Goal: Information Seeking & Learning: Check status

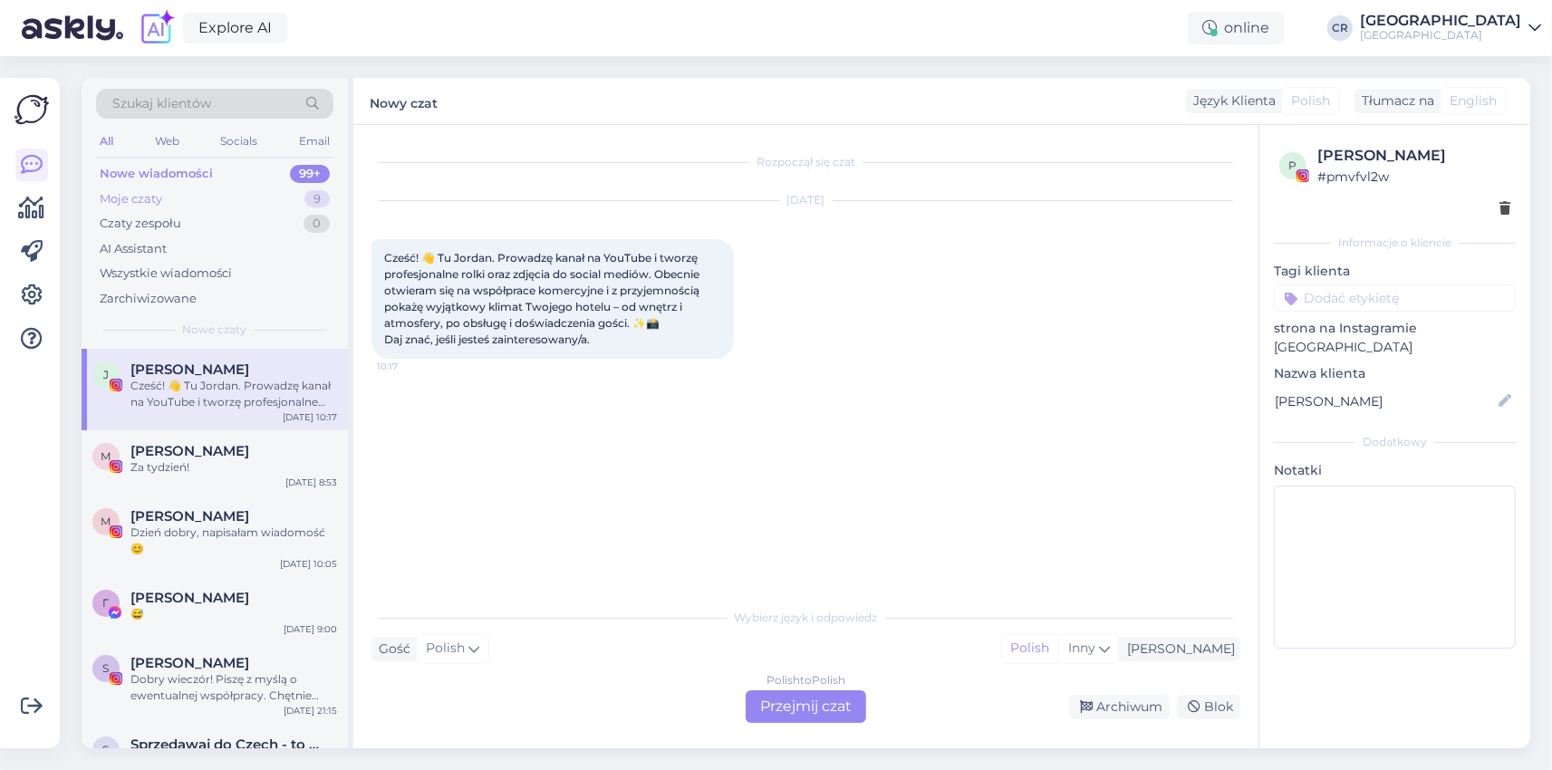
click at [136, 200] on div "Moje czaty" at bounding box center [131, 199] width 63 height 18
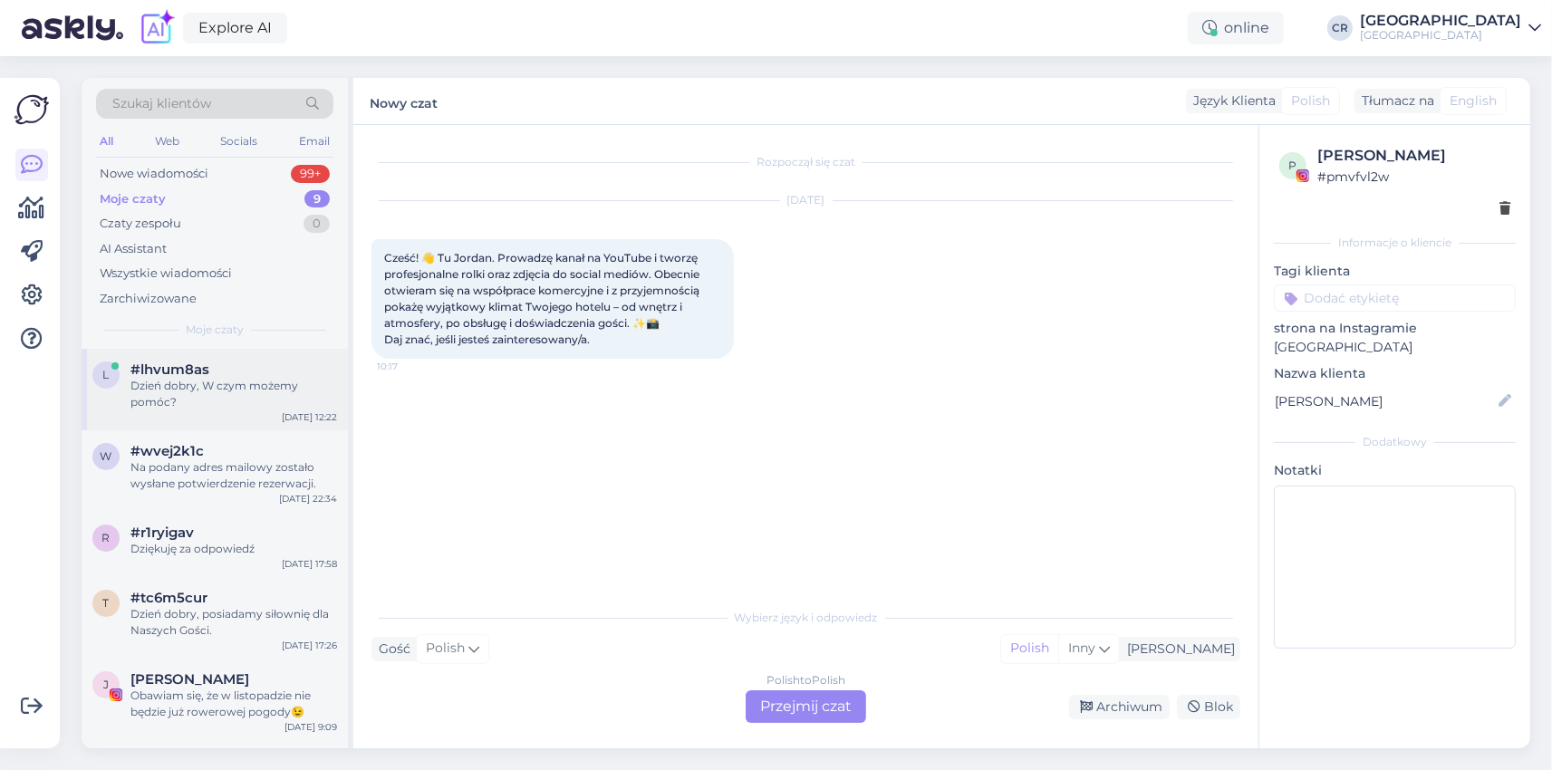
click at [215, 382] on div "Dzień dobry, W czym możemy pomóc?" at bounding box center [233, 394] width 207 height 33
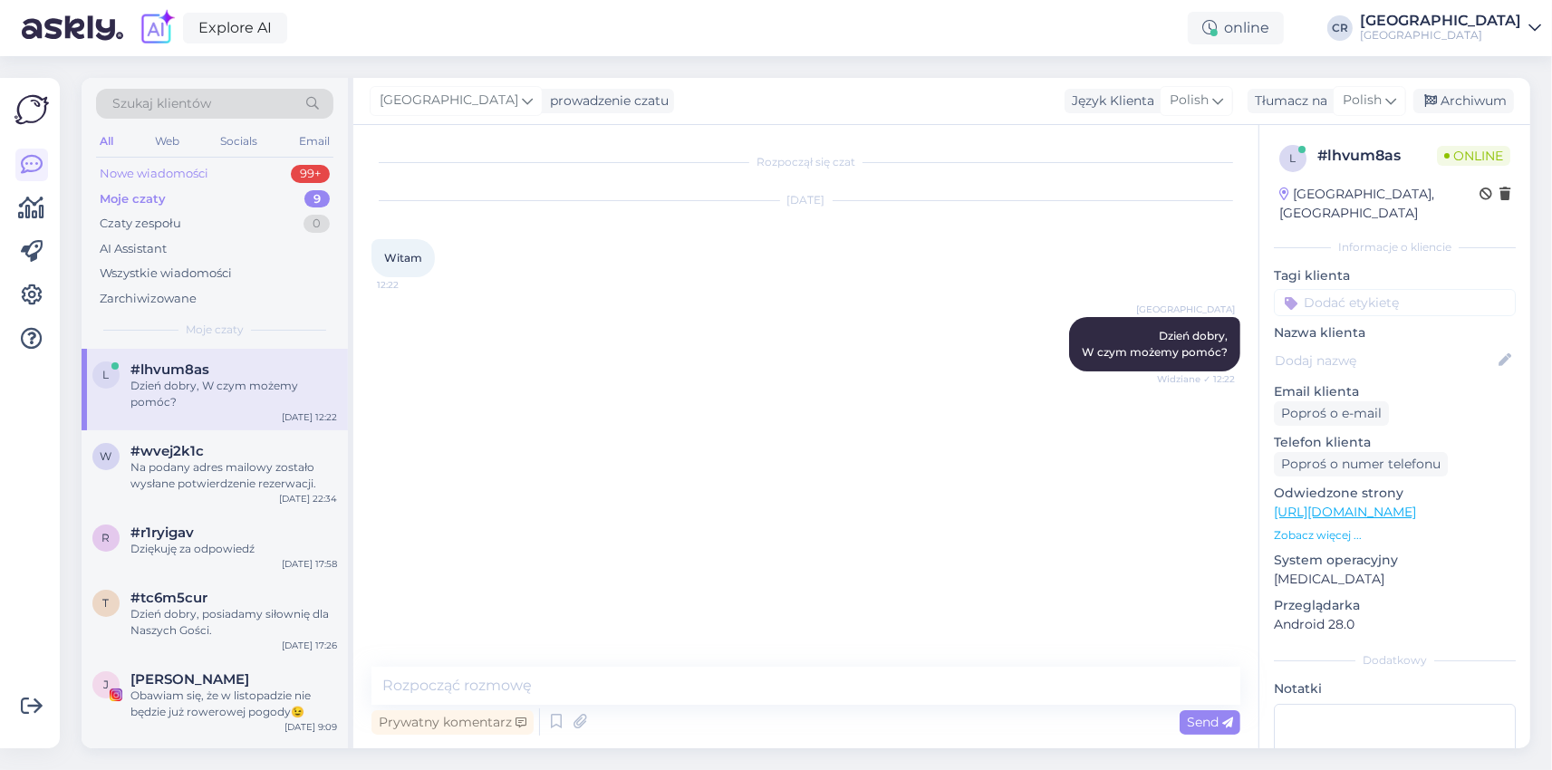
click at [139, 168] on div "Nowe wiadomości" at bounding box center [154, 174] width 109 height 18
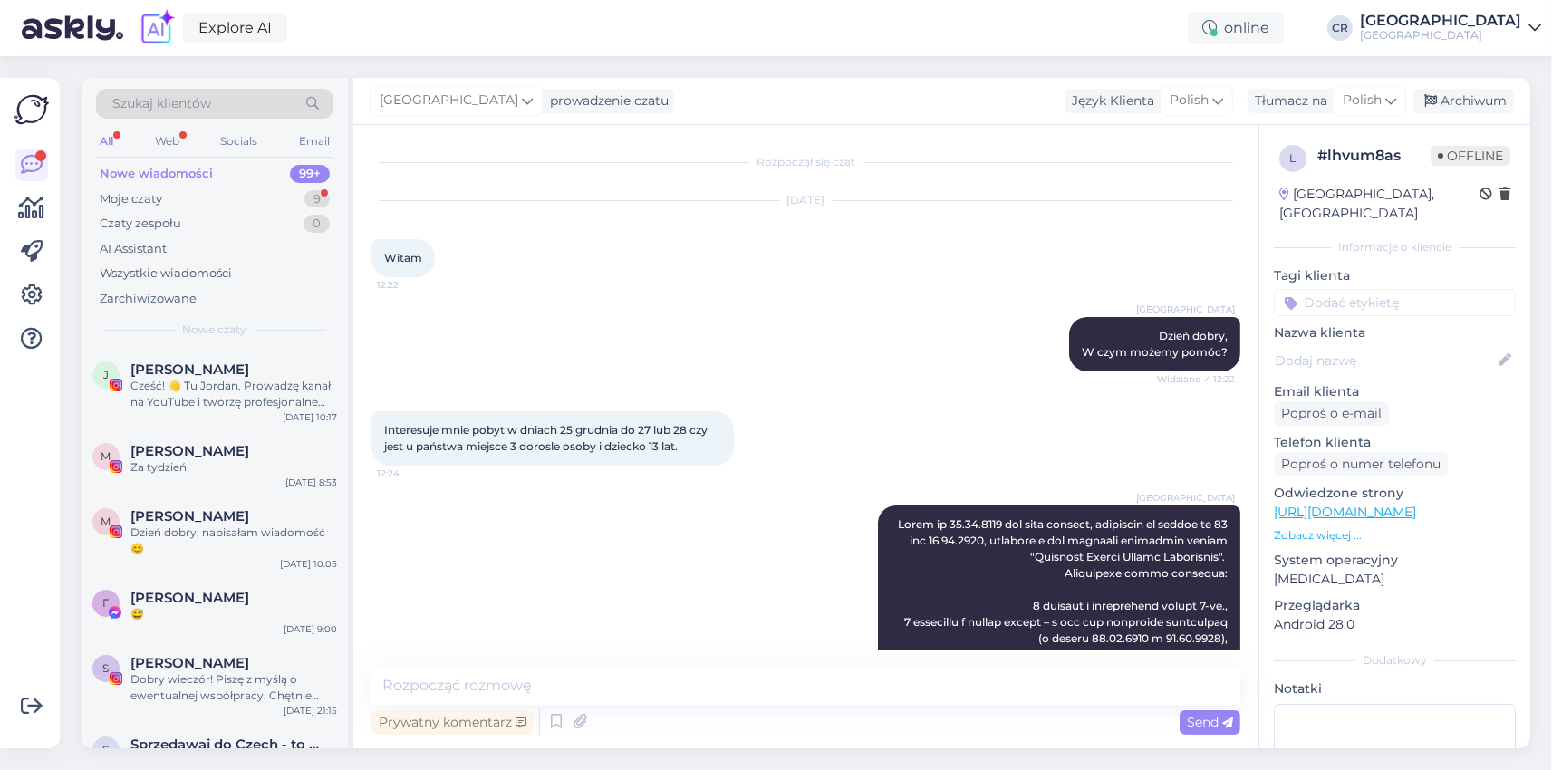
scroll to position [1521, 0]
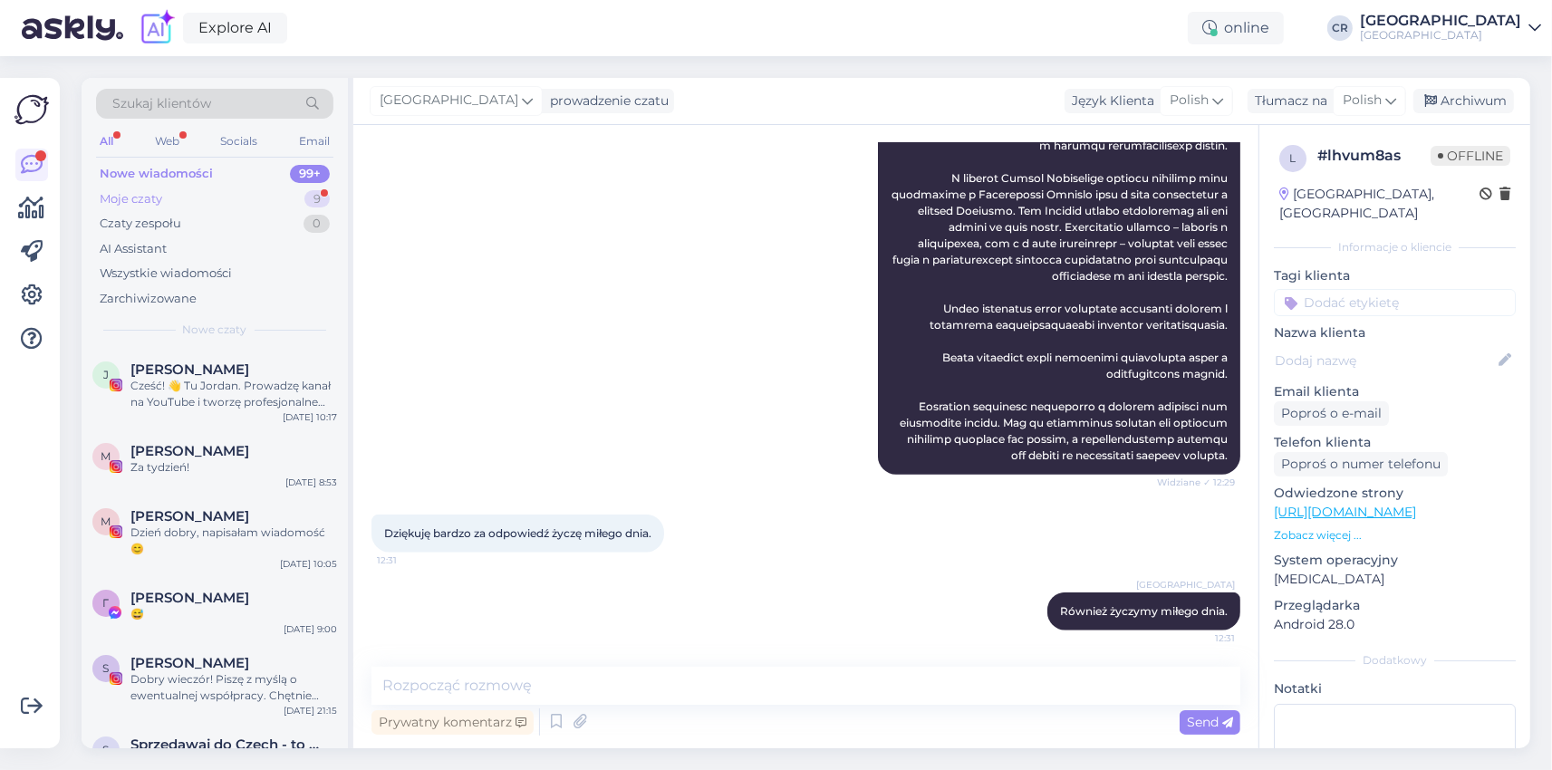
click at [141, 195] on div "Moje czaty" at bounding box center [131, 199] width 63 height 18
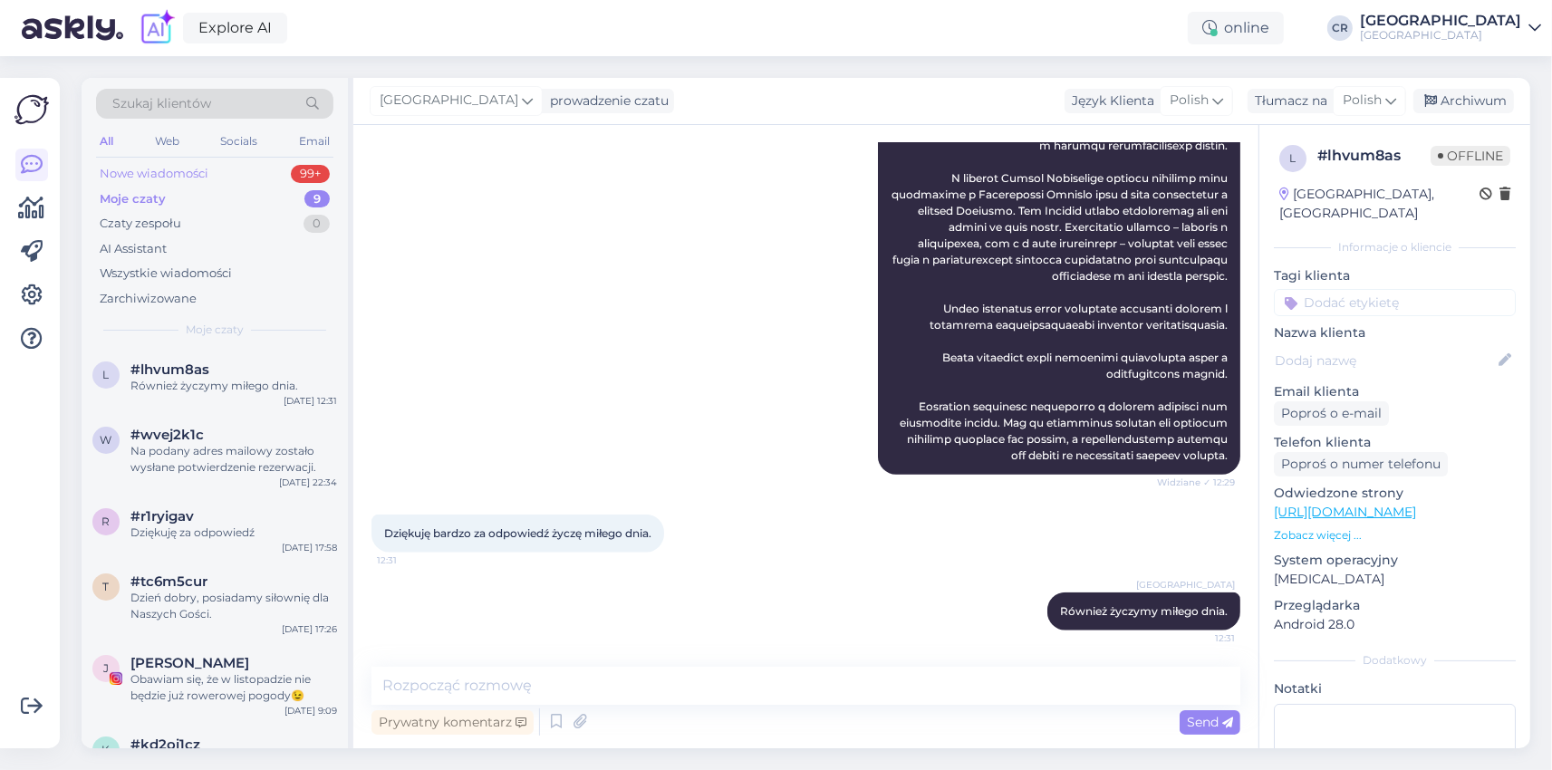
click at [156, 174] on div "Nowe wiadomości" at bounding box center [154, 174] width 109 height 18
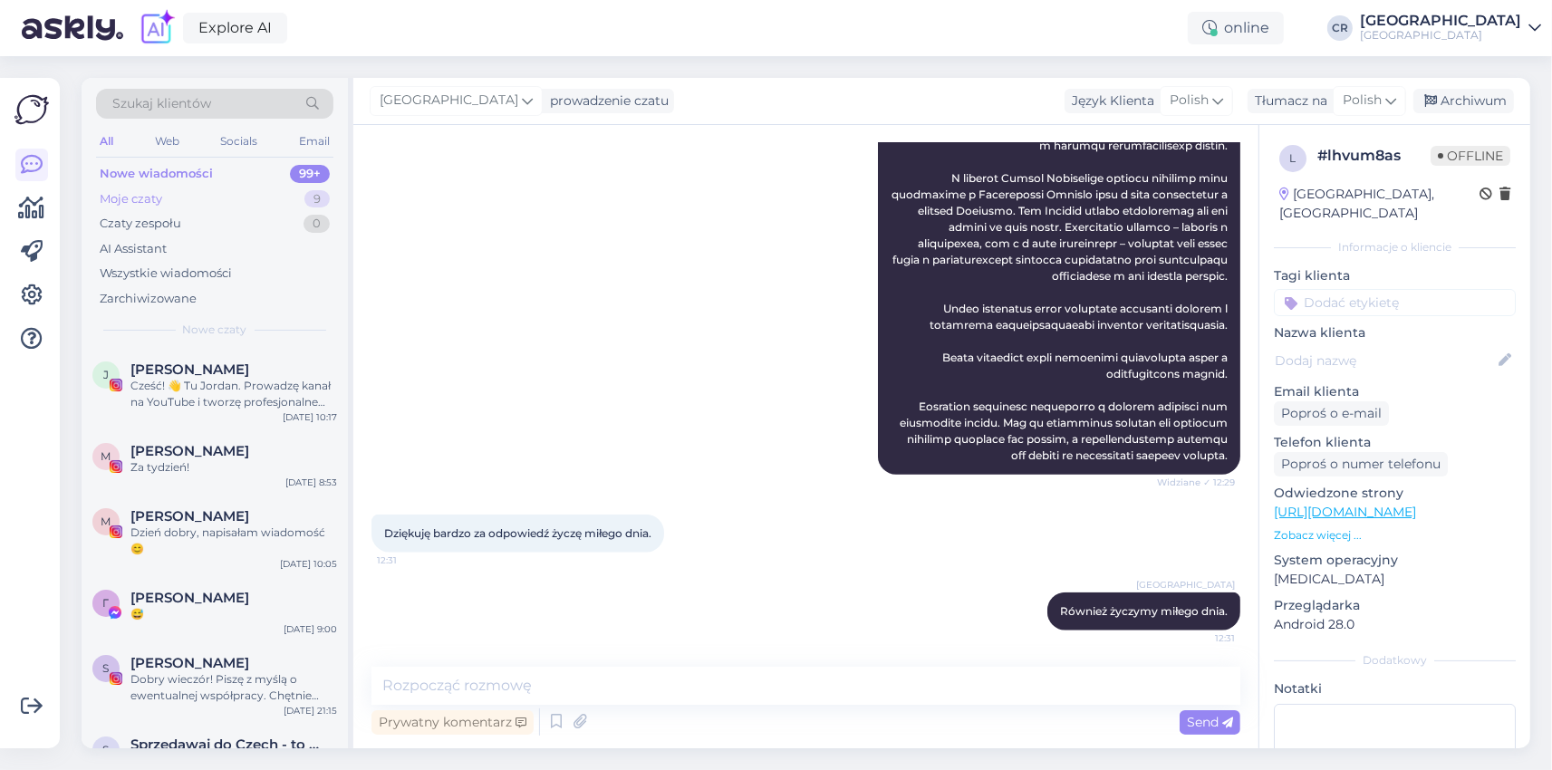
click at [150, 198] on div "Moje czaty" at bounding box center [131, 199] width 63 height 18
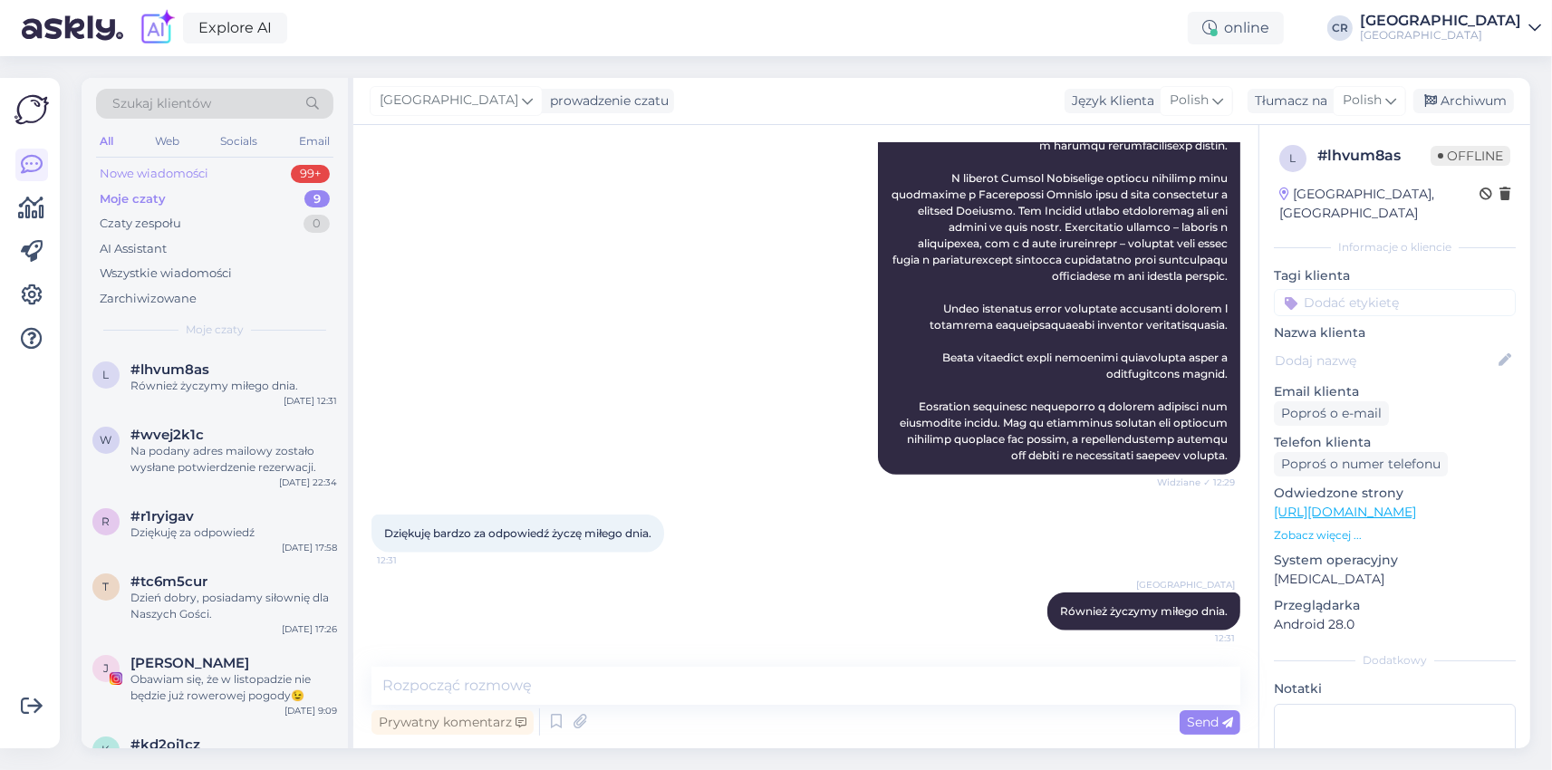
click at [152, 176] on div "Nowe wiadomości" at bounding box center [154, 174] width 109 height 18
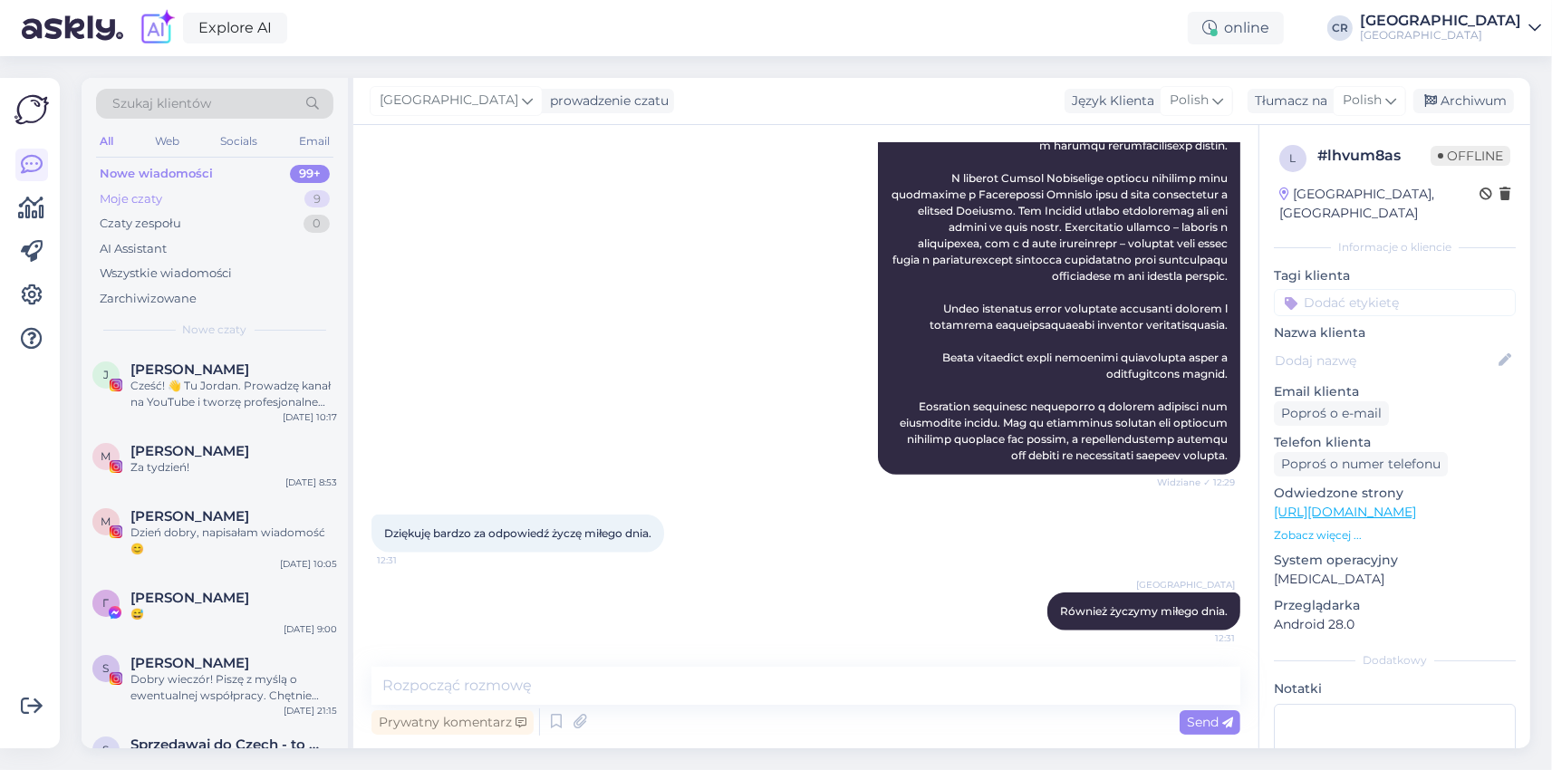
click at [163, 199] on div "Moje czaty 9" at bounding box center [214, 199] width 237 height 25
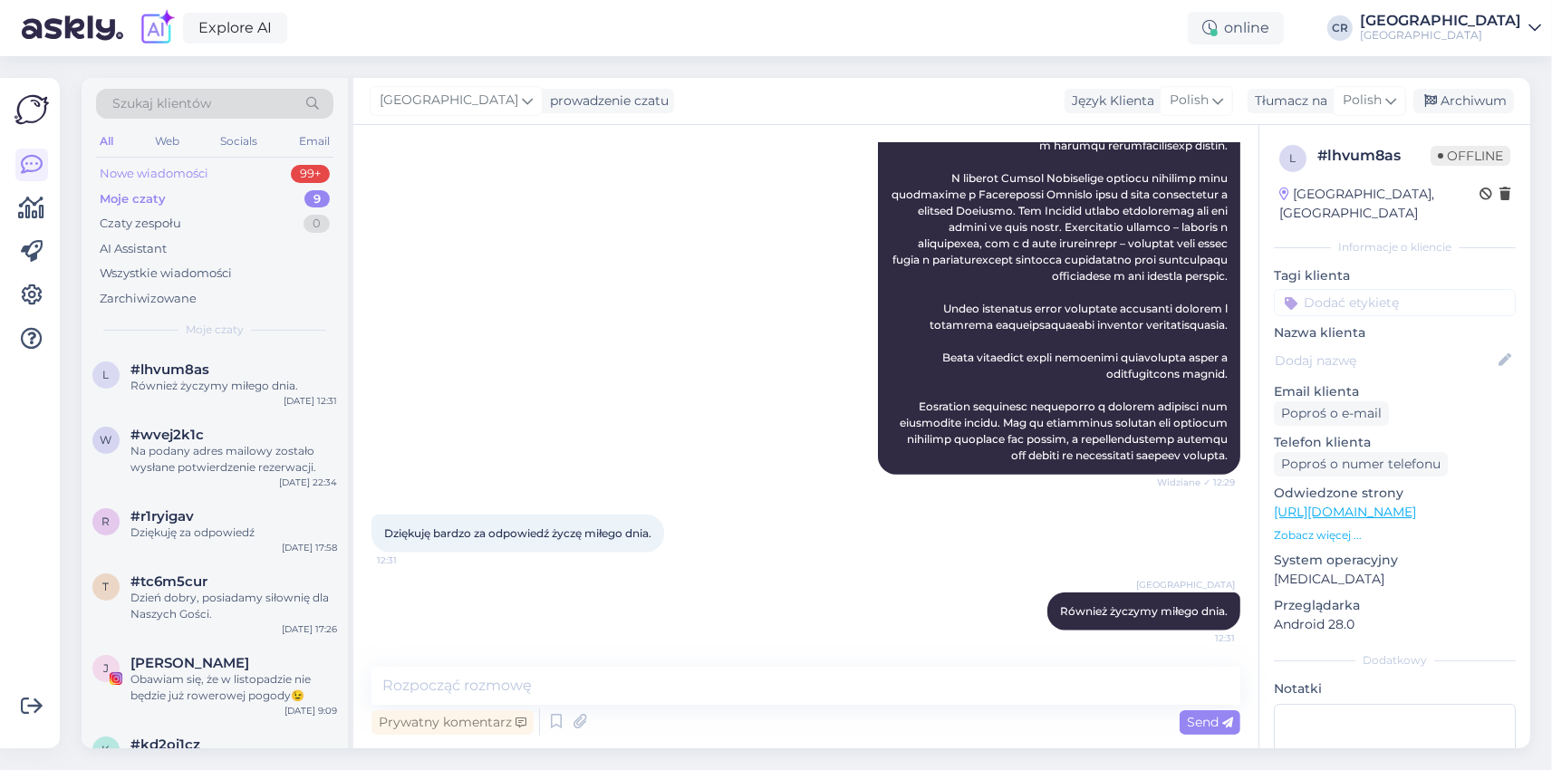
click at [182, 175] on div "Nowe wiadomości" at bounding box center [154, 174] width 109 height 18
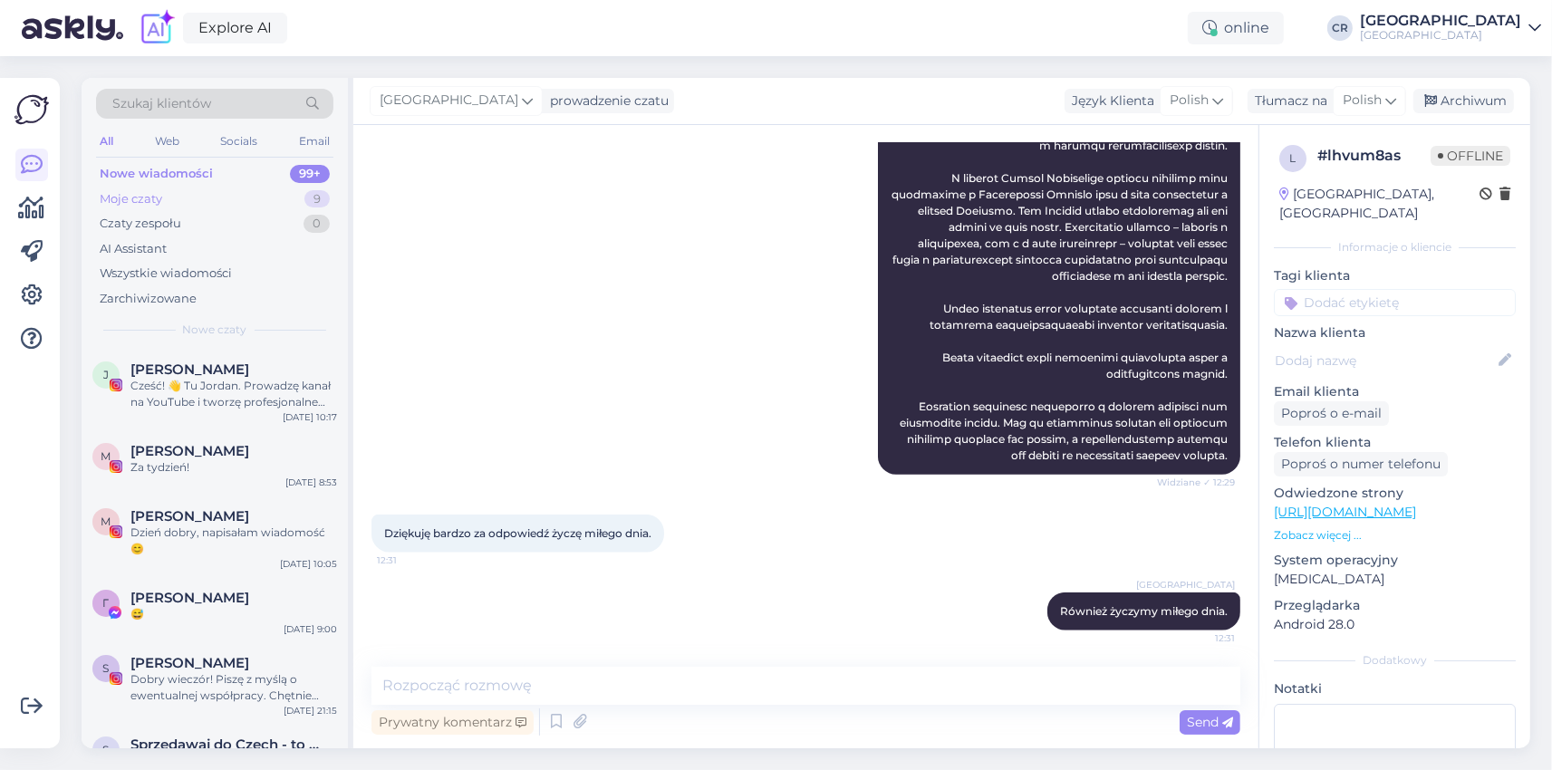
click at [141, 202] on div "Moje czaty" at bounding box center [131, 199] width 63 height 18
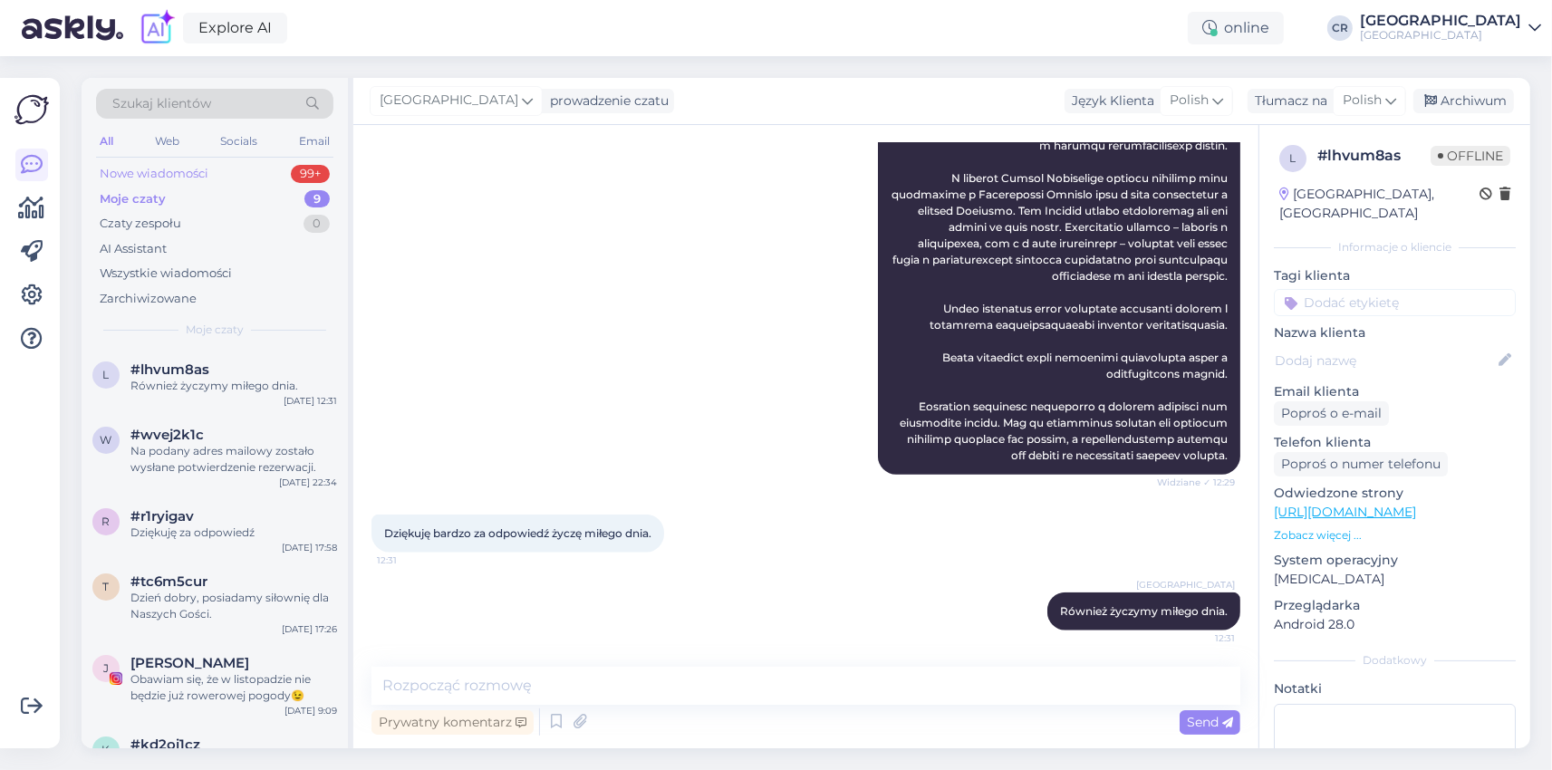
click at [137, 179] on div "Nowe wiadomości" at bounding box center [154, 174] width 109 height 18
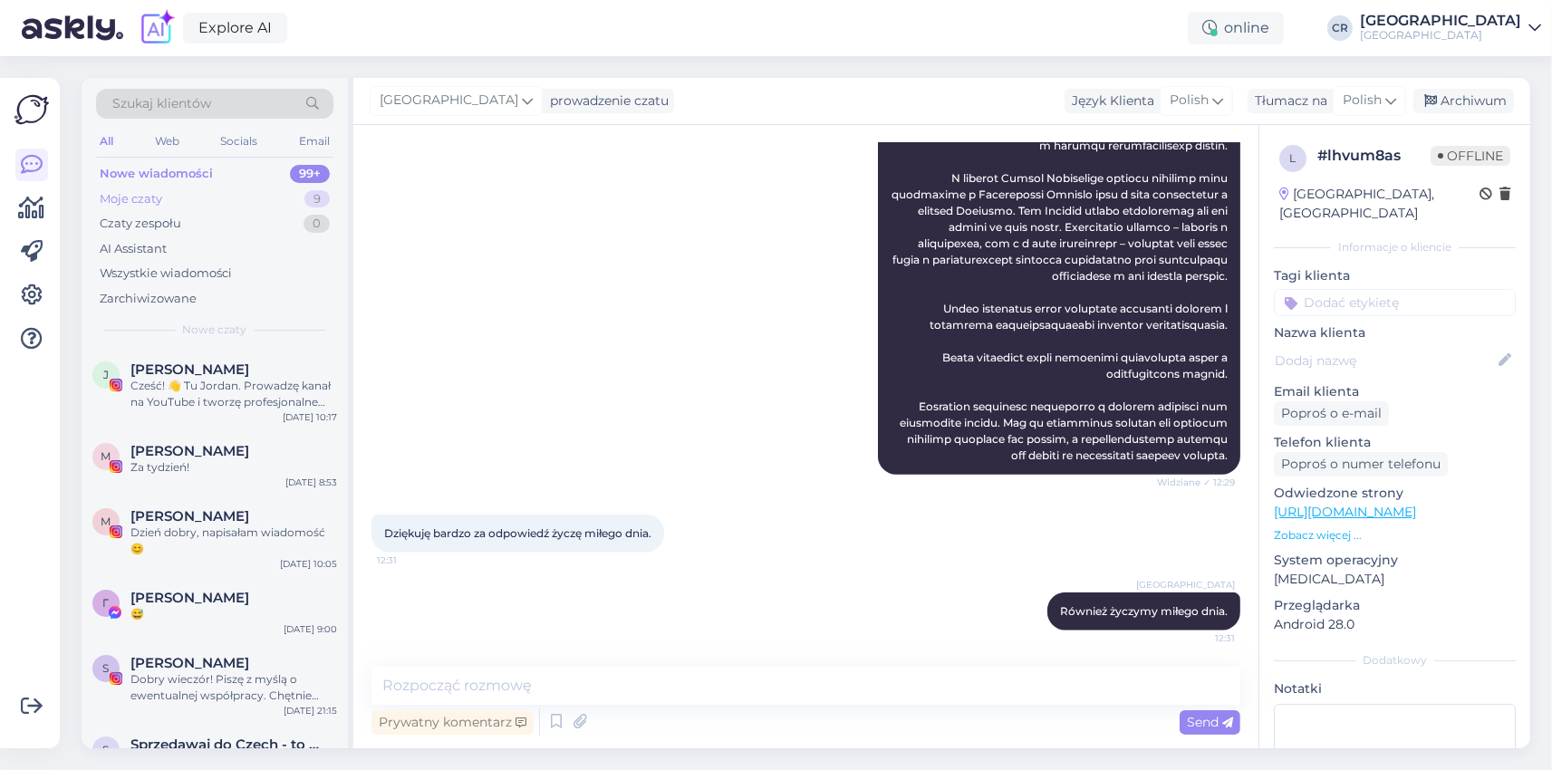
click at [145, 194] on div "Moje czaty" at bounding box center [131, 199] width 63 height 18
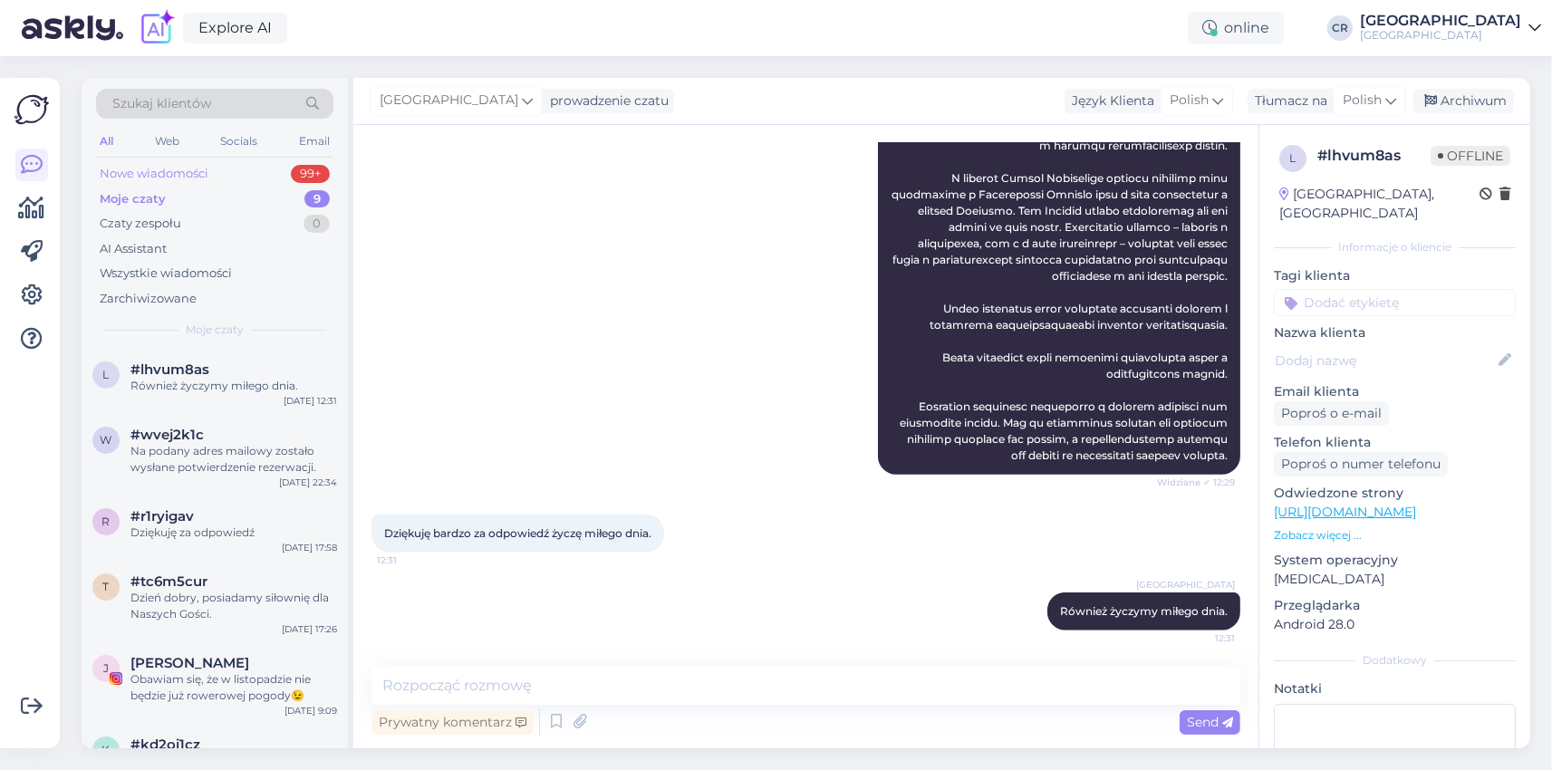
click at [149, 170] on div "Nowe wiadomości" at bounding box center [154, 174] width 109 height 18
